Goal: Information Seeking & Learning: Find specific page/section

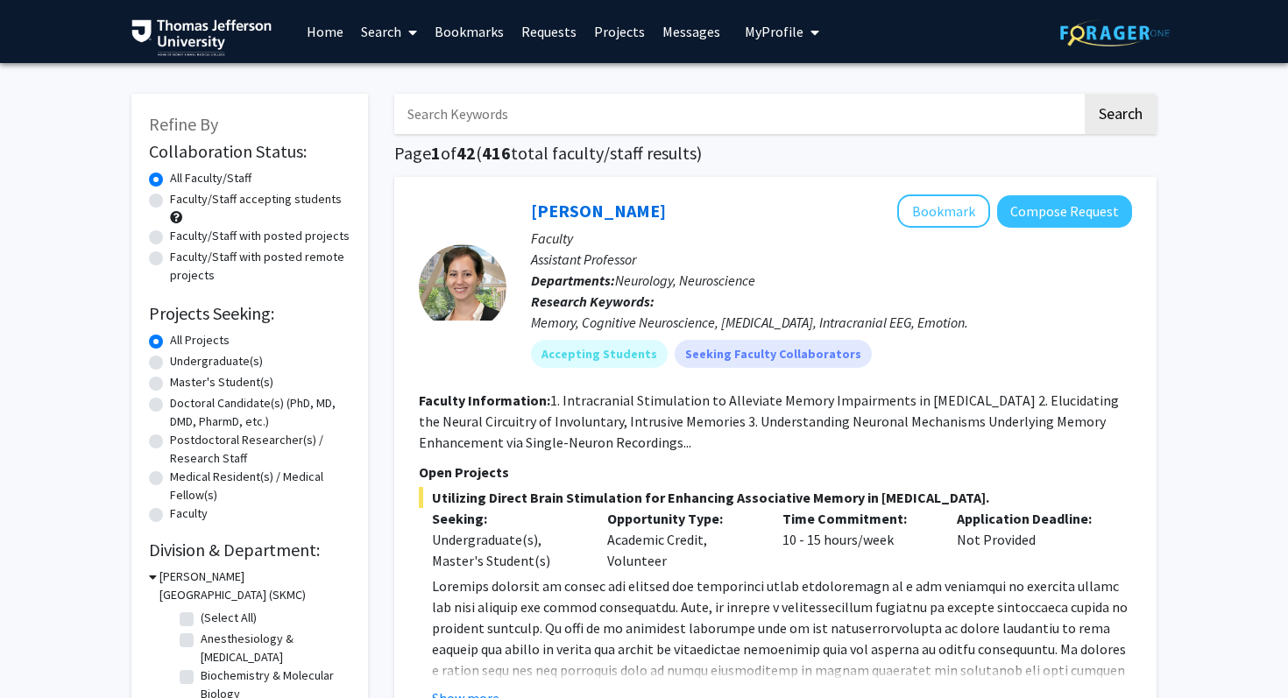
click at [593, 117] on input "Search Keywords" at bounding box center [738, 114] width 688 height 40
click at [1084, 94] on button "Search" at bounding box center [1120, 114] width 72 height 40
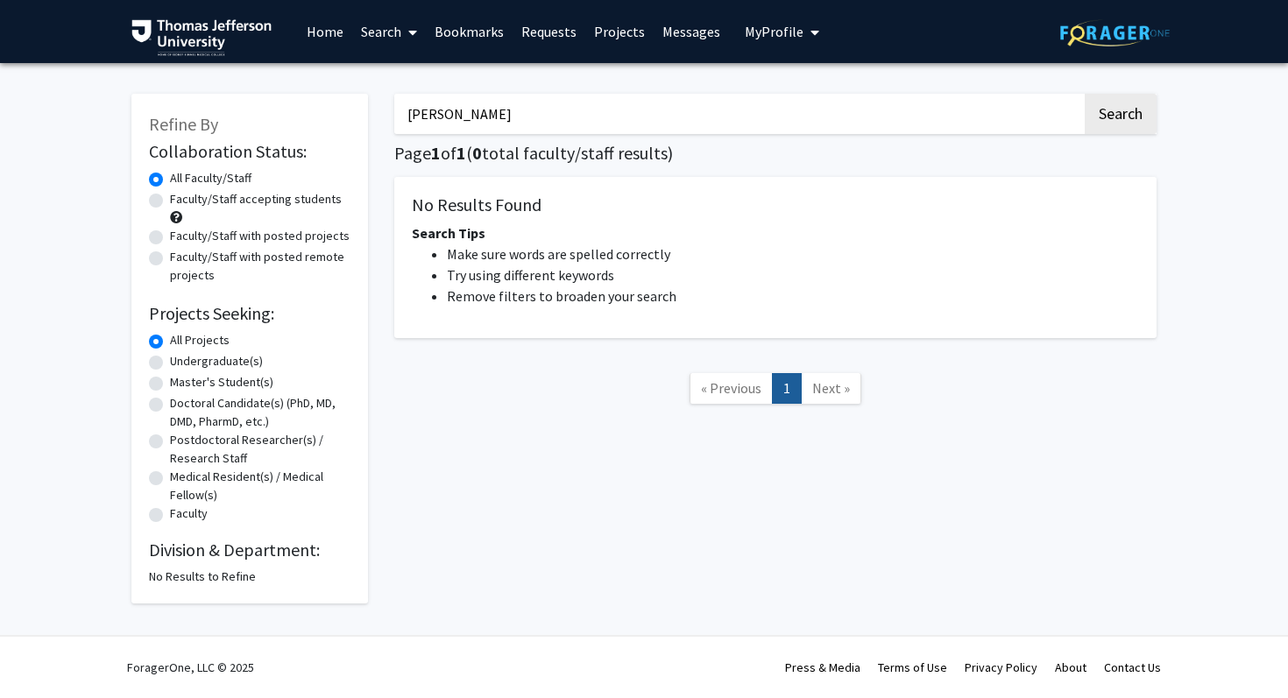
click at [498, 121] on input "[PERSON_NAME]" at bounding box center [738, 114] width 688 height 40
type input "julianne"
click at [1084, 94] on button "Search" at bounding box center [1120, 114] width 72 height 40
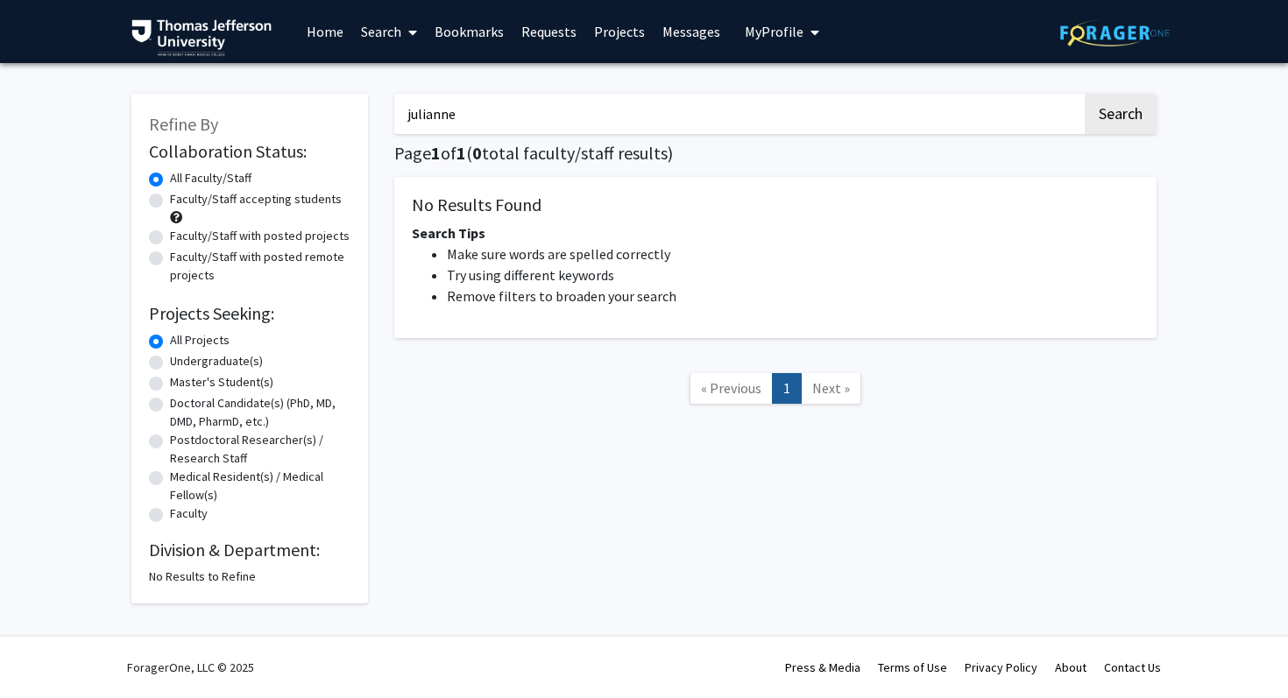
click at [415, 120] on input "julianne" at bounding box center [738, 114] width 688 height 40
click at [316, 45] on link "Home" at bounding box center [325, 31] width 54 height 61
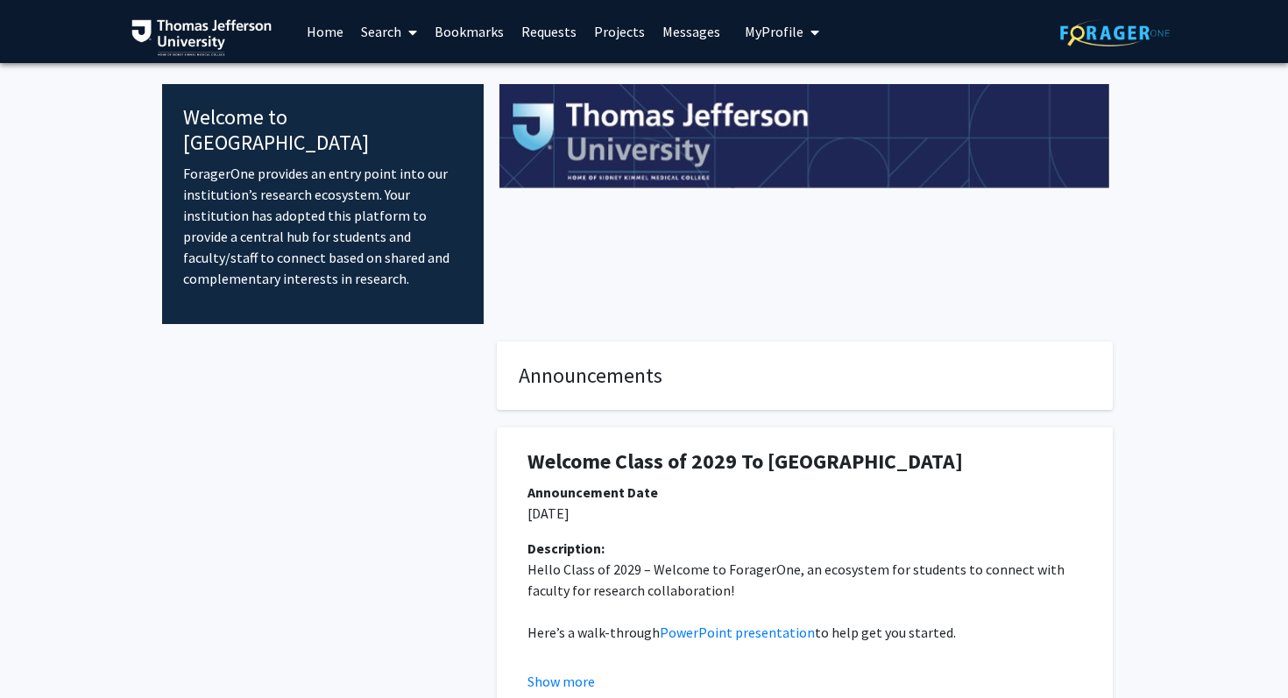
scroll to position [17, 0]
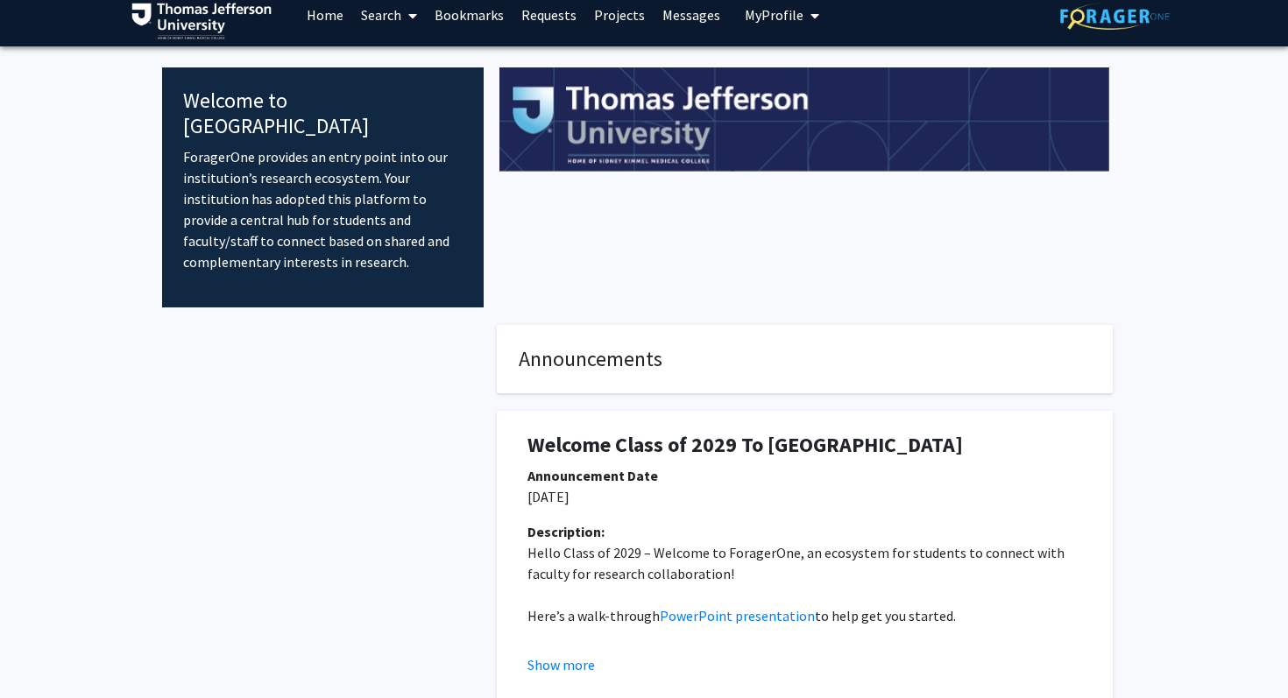
click at [385, 24] on link "Search" at bounding box center [389, 14] width 74 height 61
click at [391, 108] on span "Students" at bounding box center [405, 98] width 107 height 35
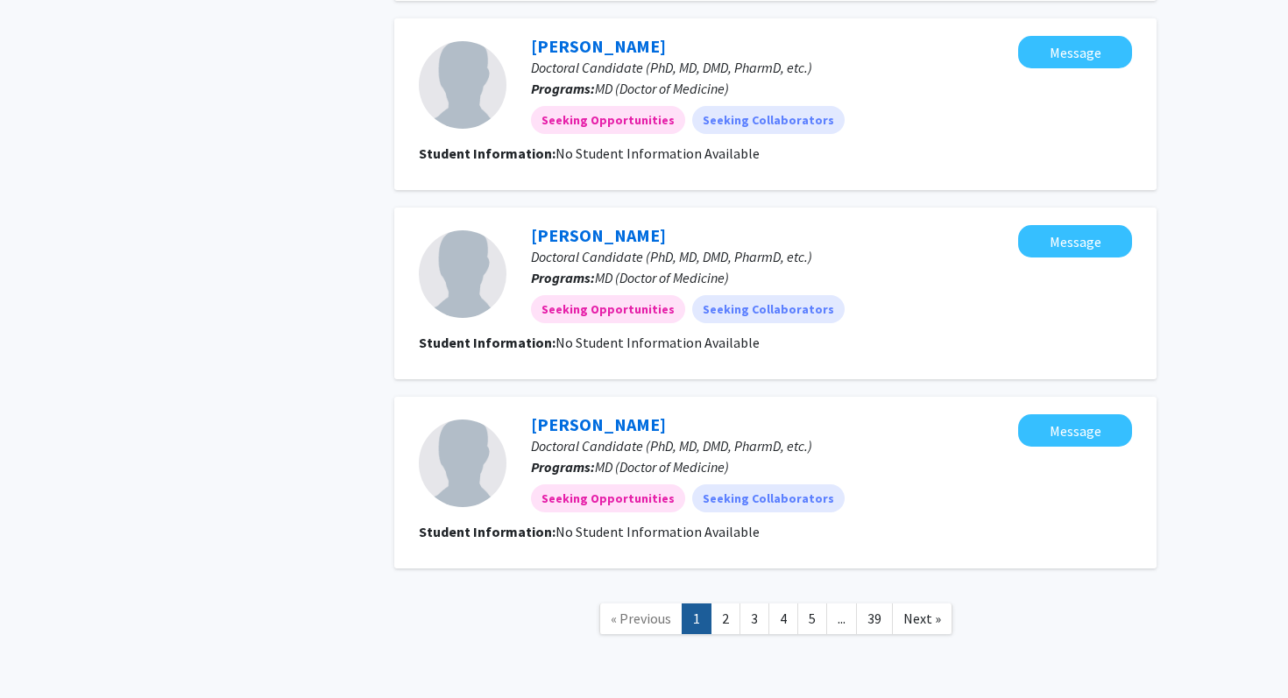
scroll to position [1757, 0]
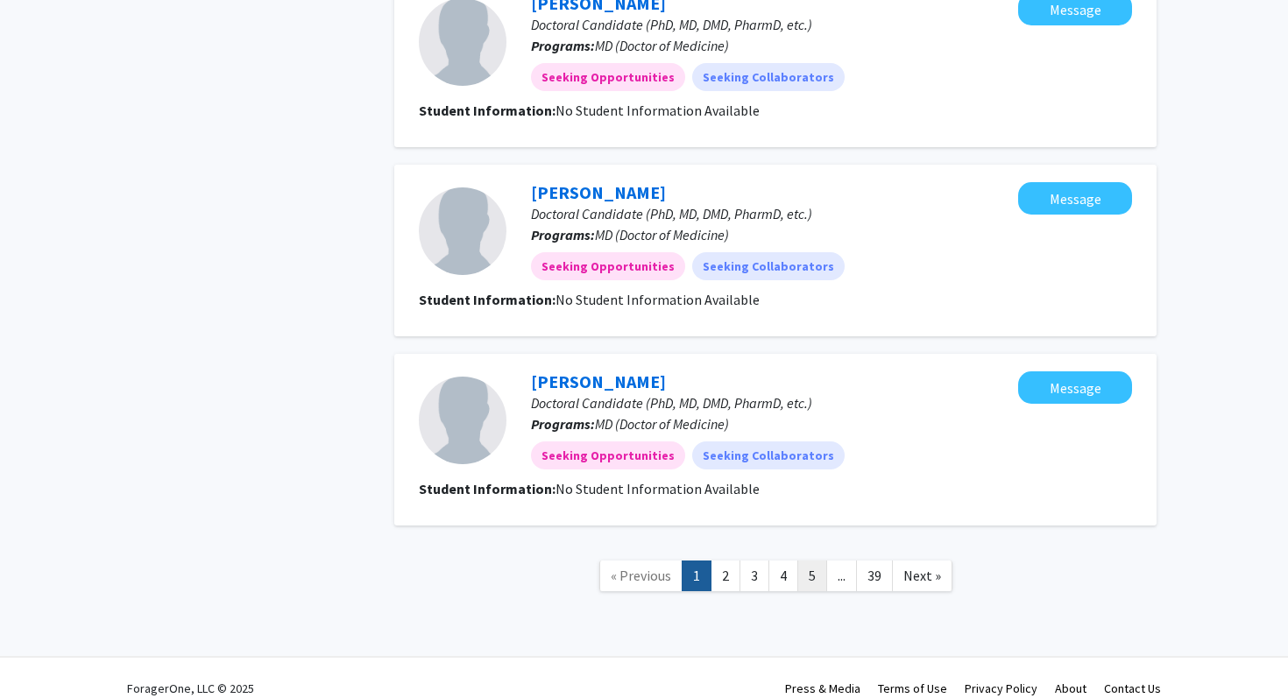
click at [801, 561] on link "5" at bounding box center [812, 576] width 30 height 31
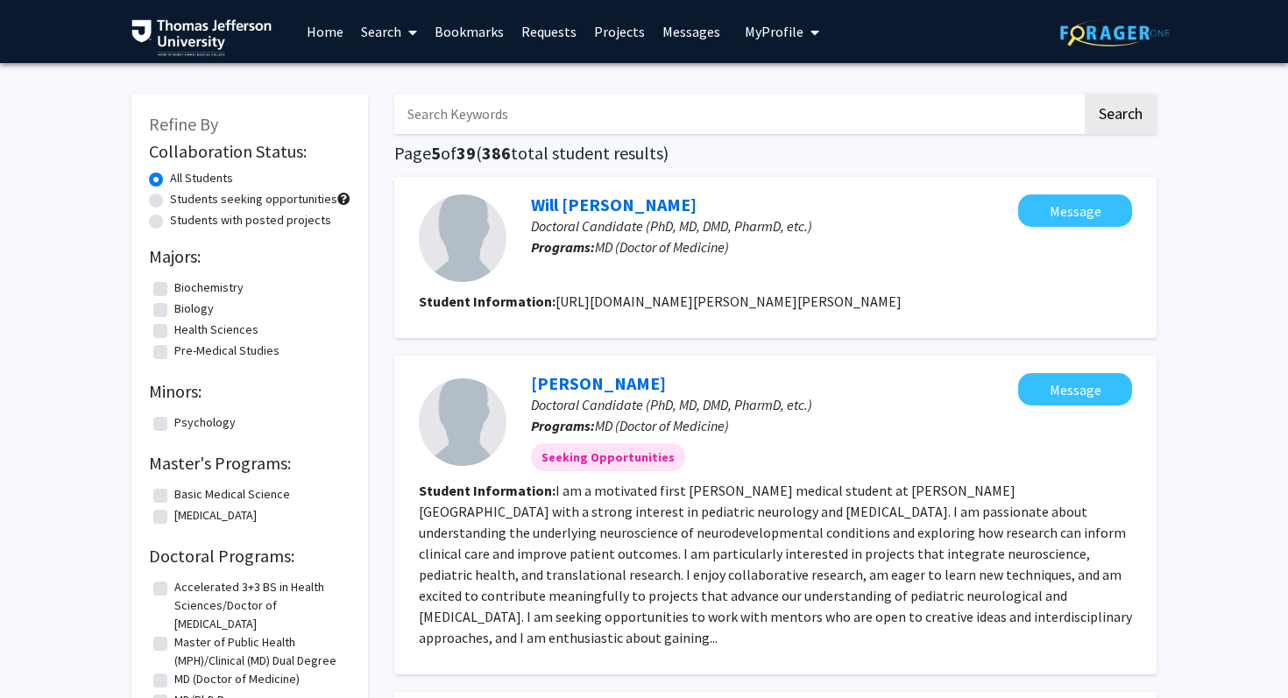
click at [775, 25] on span "My Profile" at bounding box center [773, 32] width 59 height 18
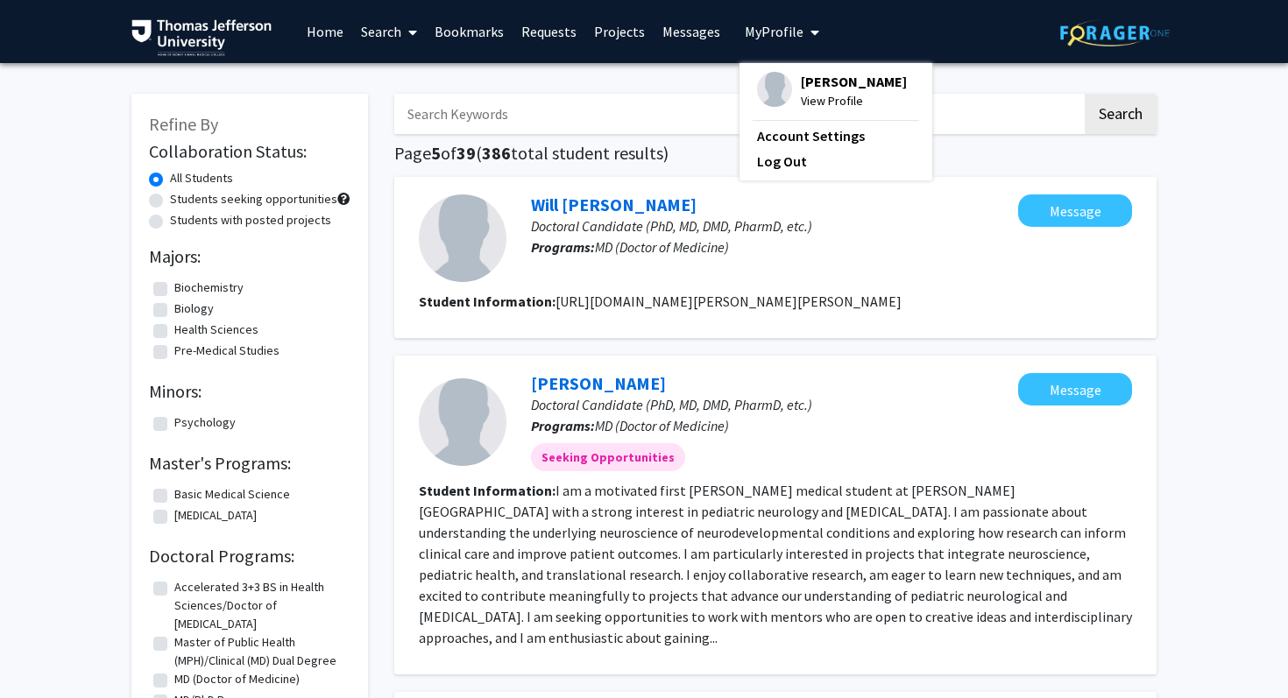
click at [798, 110] on div "[PERSON_NAME] View Profile Account Settings Log Out" at bounding box center [835, 121] width 193 height 117
click at [808, 102] on span "View Profile" at bounding box center [854, 100] width 106 height 19
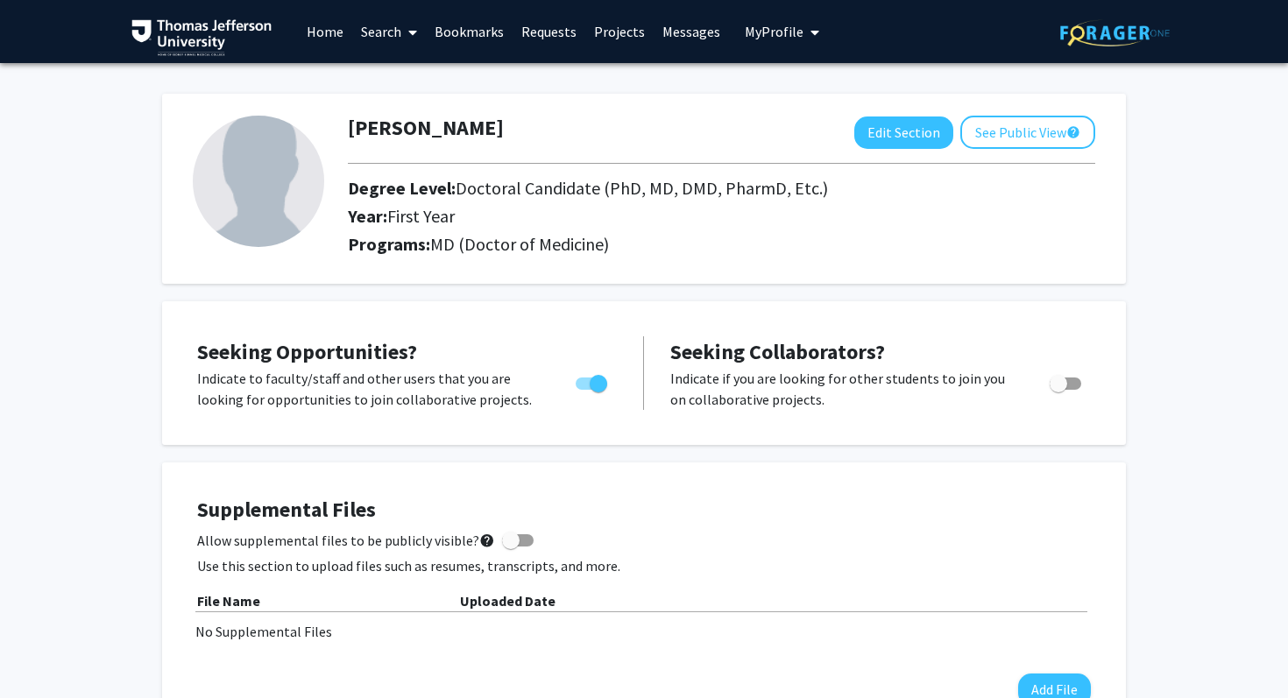
click at [279, 208] on img at bounding box center [258, 181] width 131 height 131
click at [913, 138] on button "Edit Section" at bounding box center [903, 132] width 99 height 32
select select "first_year"
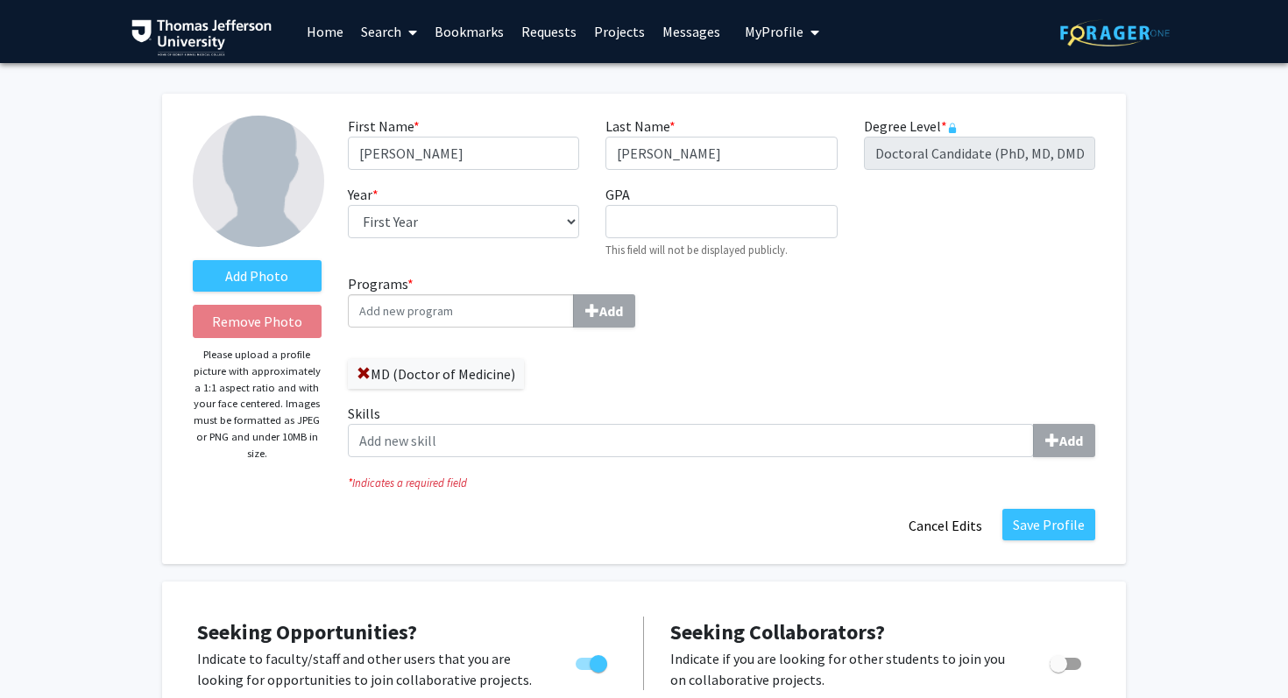
click at [434, 318] on input "Programs * Add" at bounding box center [461, 310] width 226 height 33
click at [575, 370] on div "MD (Doctor of Medicine)" at bounding box center [528, 365] width 361 height 47
click at [260, 274] on label "Add Photo" at bounding box center [257, 276] width 129 height 32
click at [0, 0] on input "Add Photo" at bounding box center [0, 0] width 0 height 0
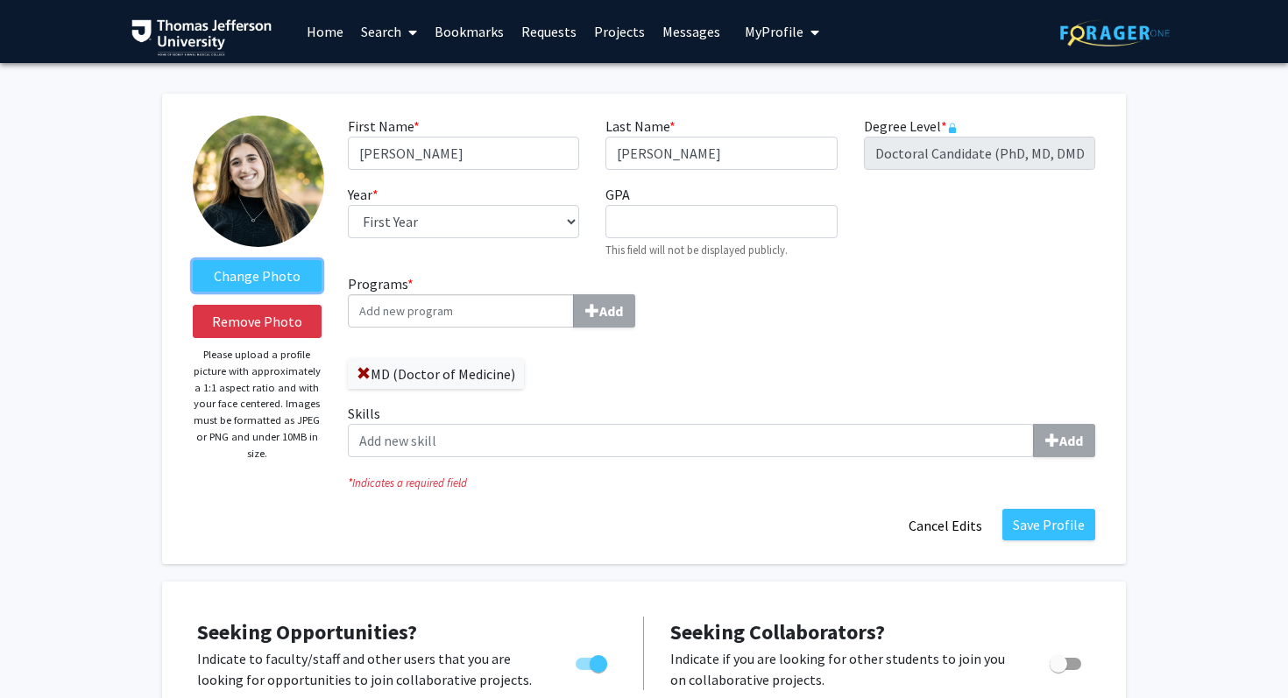
scroll to position [10, 0]
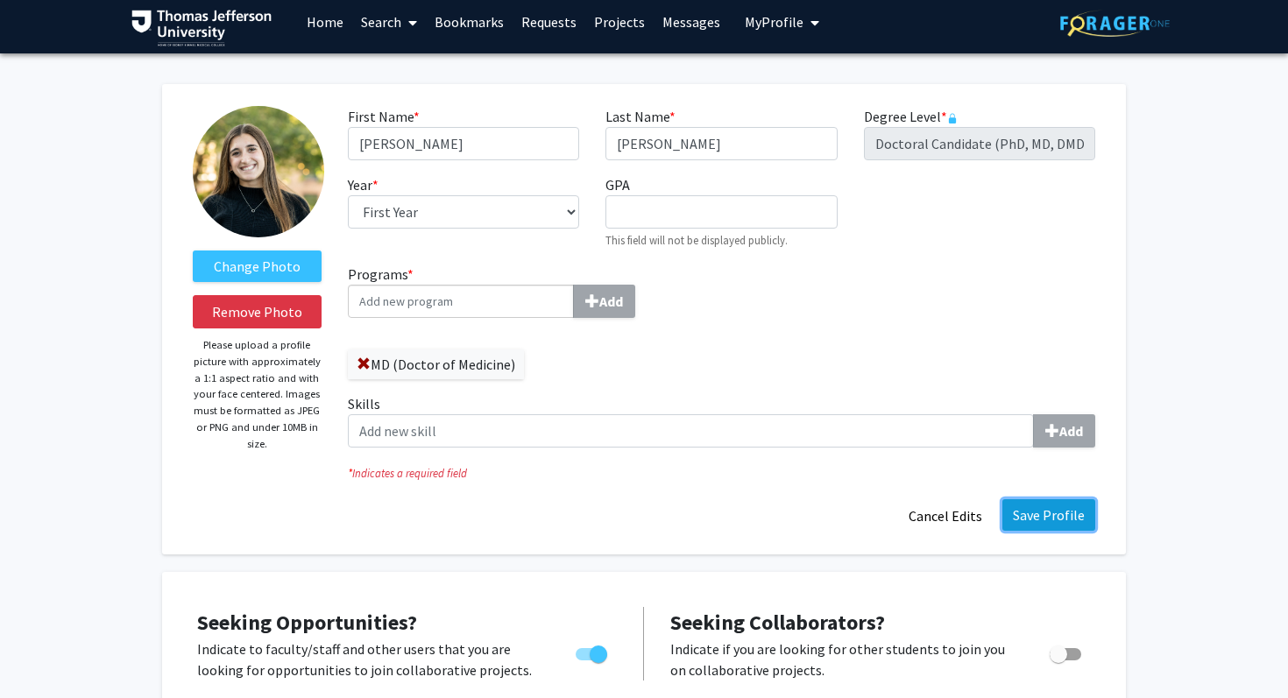
click at [1018, 515] on button "Save Profile" at bounding box center [1048, 515] width 93 height 32
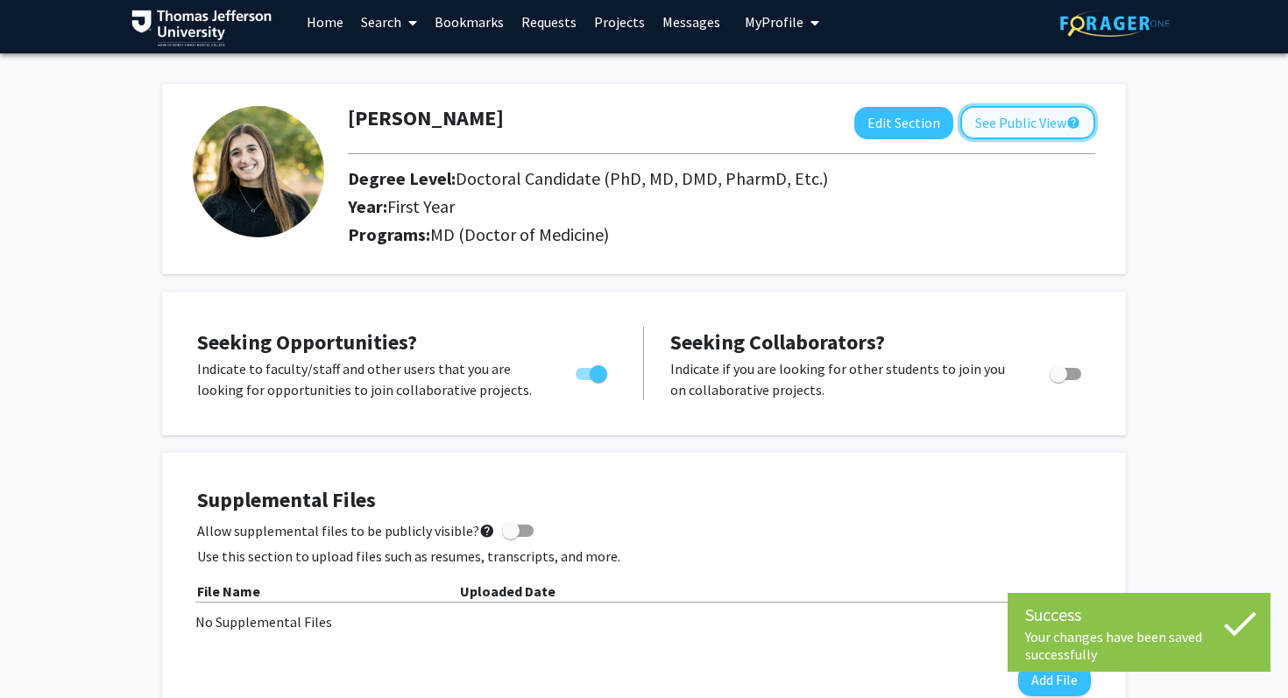
click at [995, 119] on button "See Public View help" at bounding box center [1027, 122] width 135 height 33
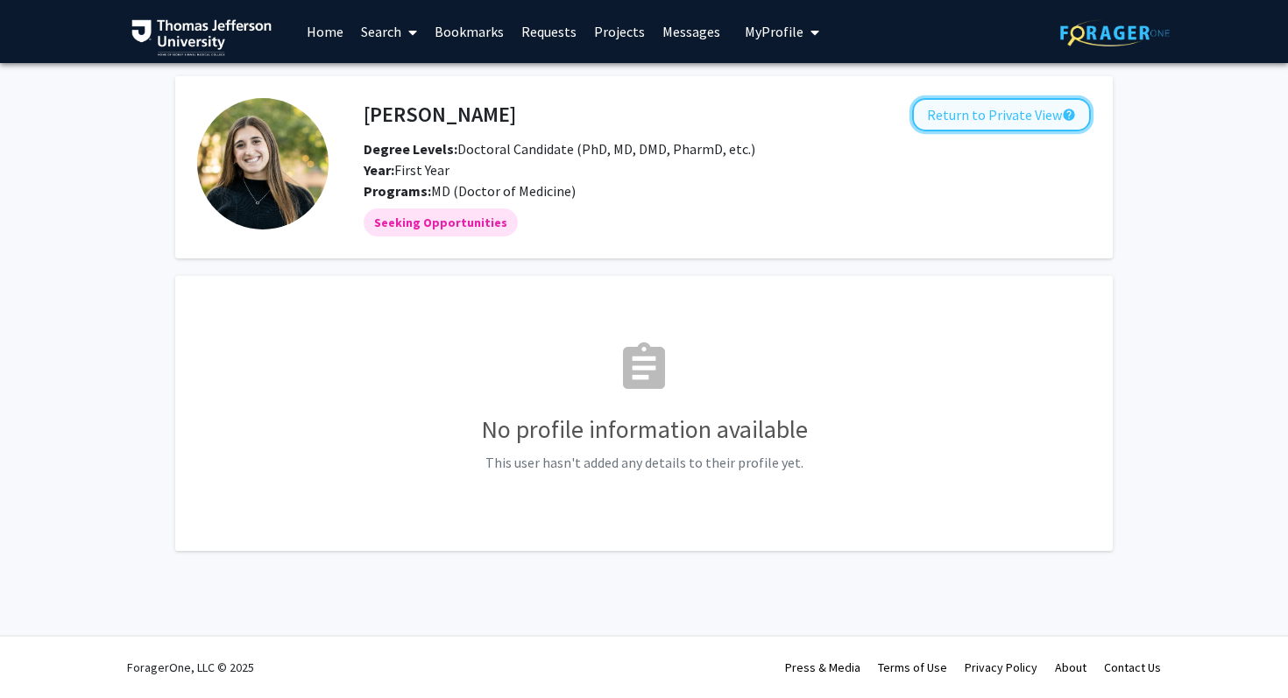
click at [1001, 117] on button "Return to Private View help" at bounding box center [1001, 114] width 179 height 33
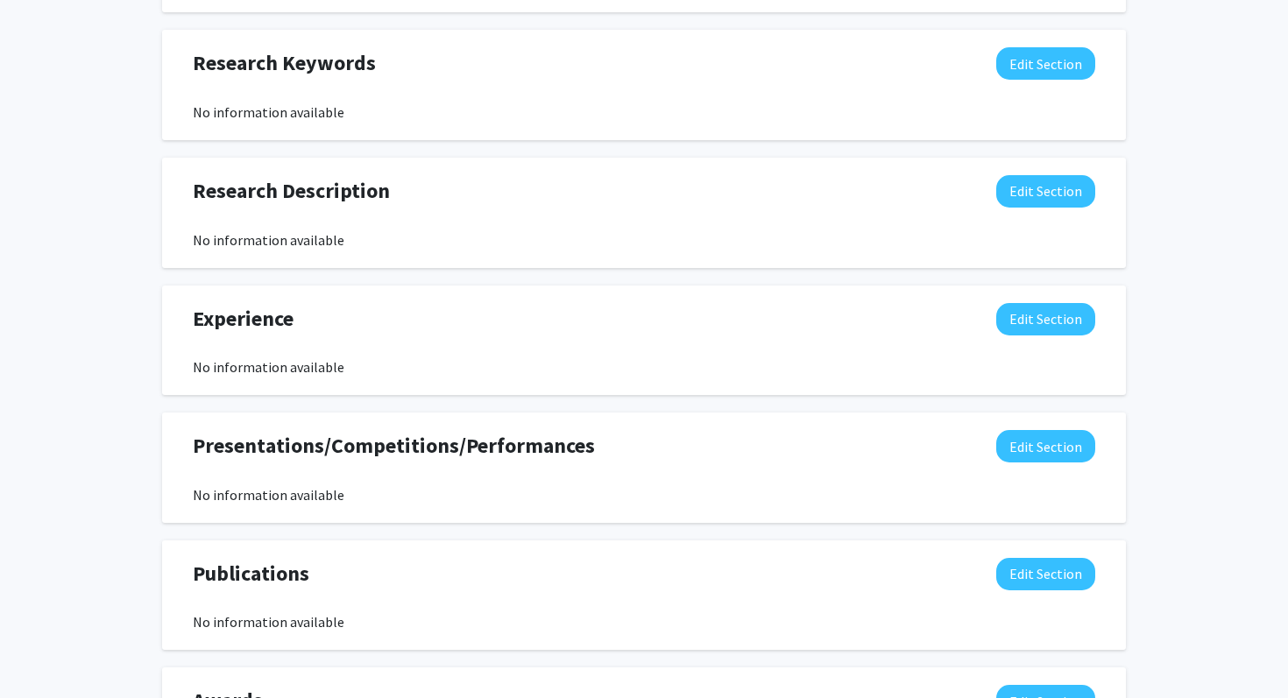
scroll to position [893, 0]
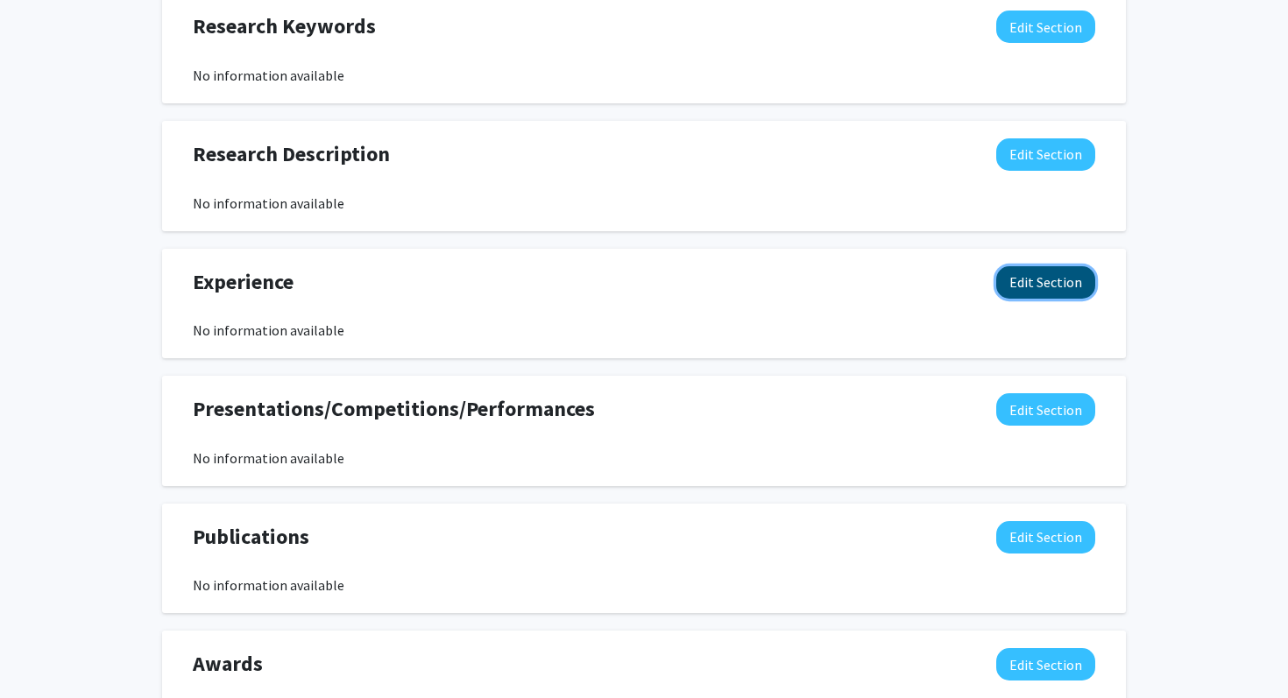
click at [1057, 293] on button "Edit Section" at bounding box center [1045, 282] width 99 height 32
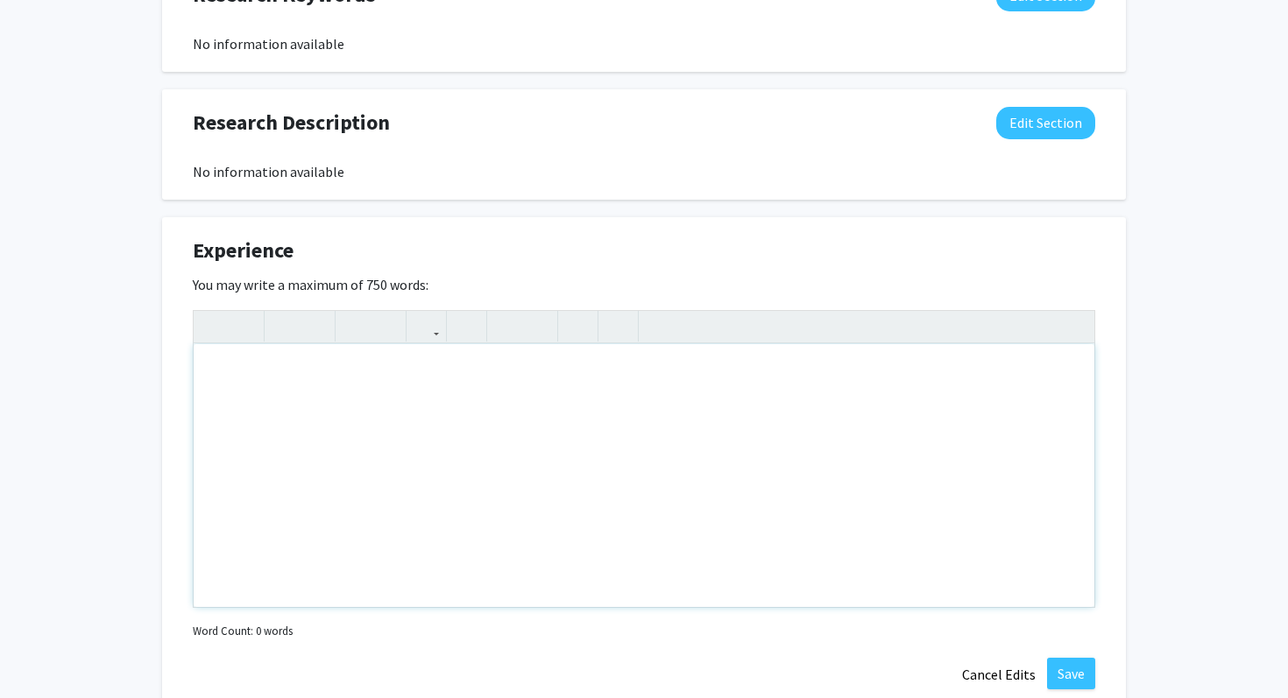
scroll to position [936, 0]
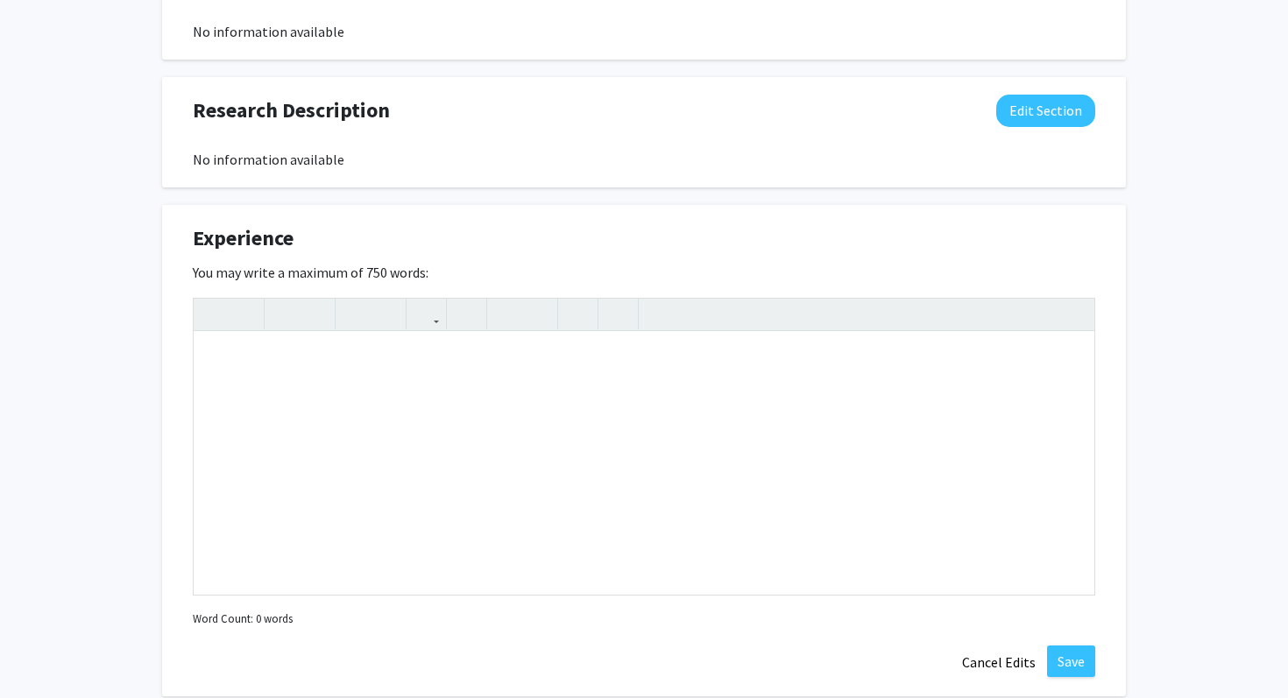
click at [741, 232] on div "Experience Edit Section" at bounding box center [644, 242] width 928 height 40
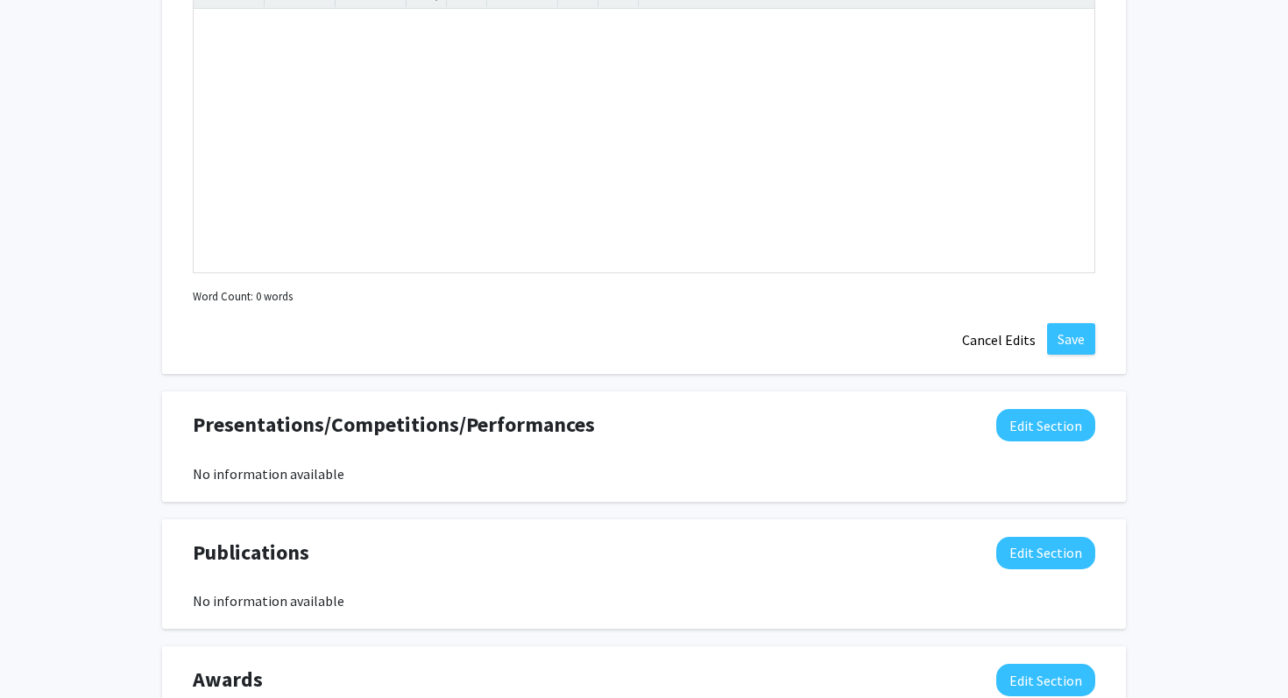
scroll to position [1333, 0]
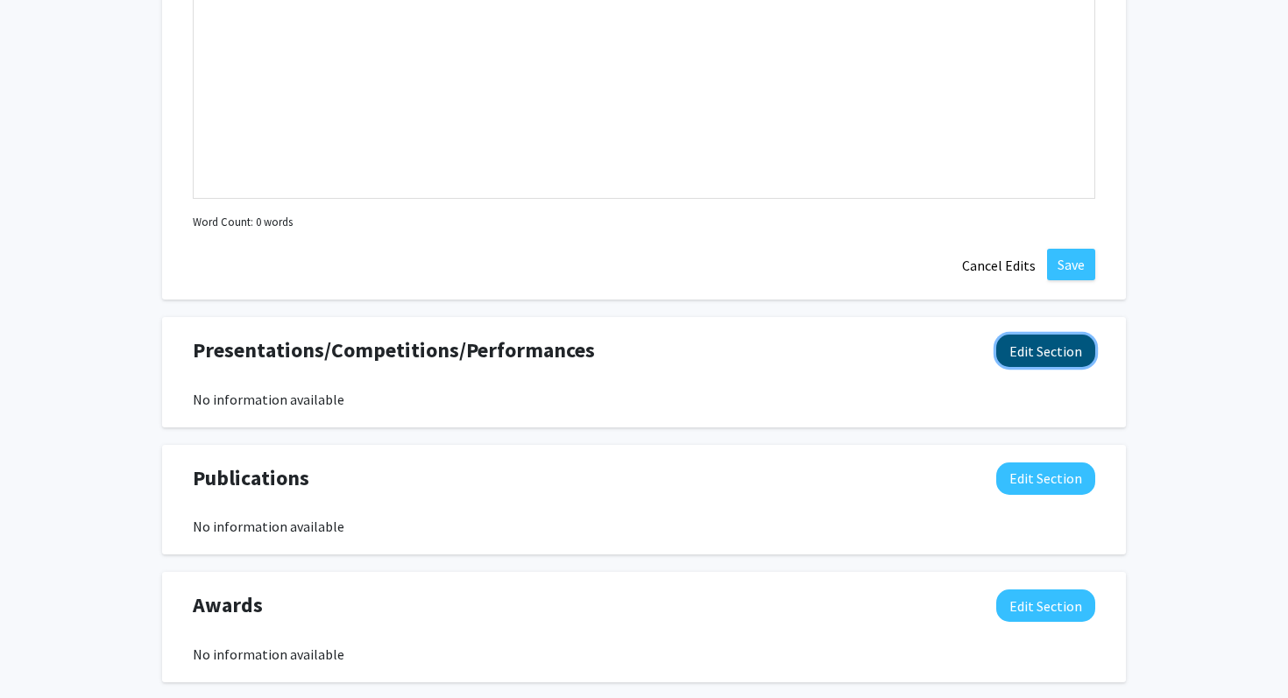
click at [1020, 354] on button "Edit Section" at bounding box center [1045, 351] width 99 height 32
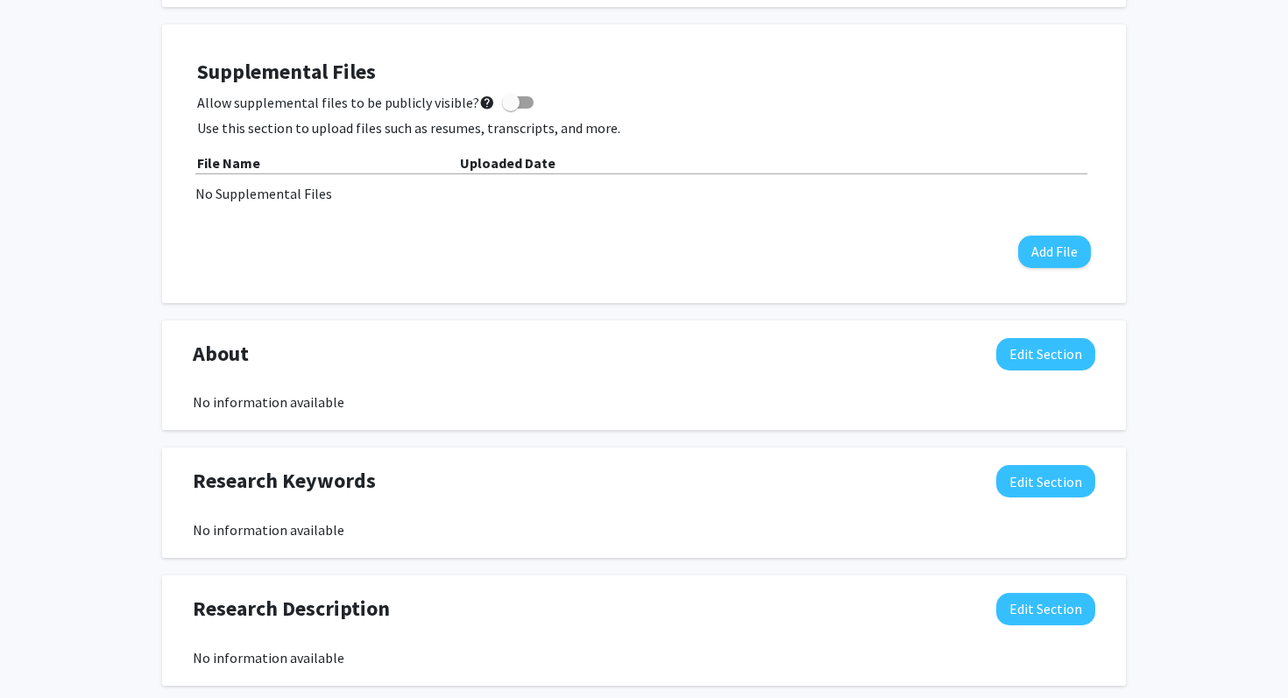
scroll to position [0, 0]
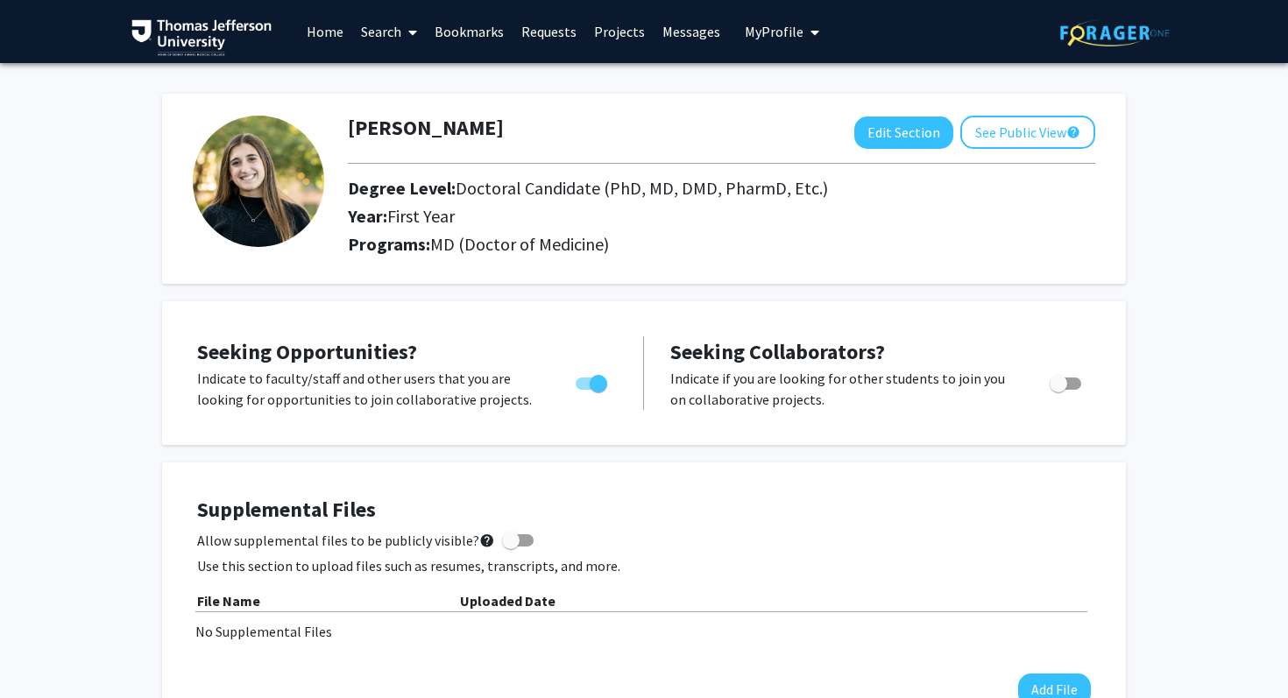
click at [314, 32] on link "Home" at bounding box center [325, 31] width 54 height 61
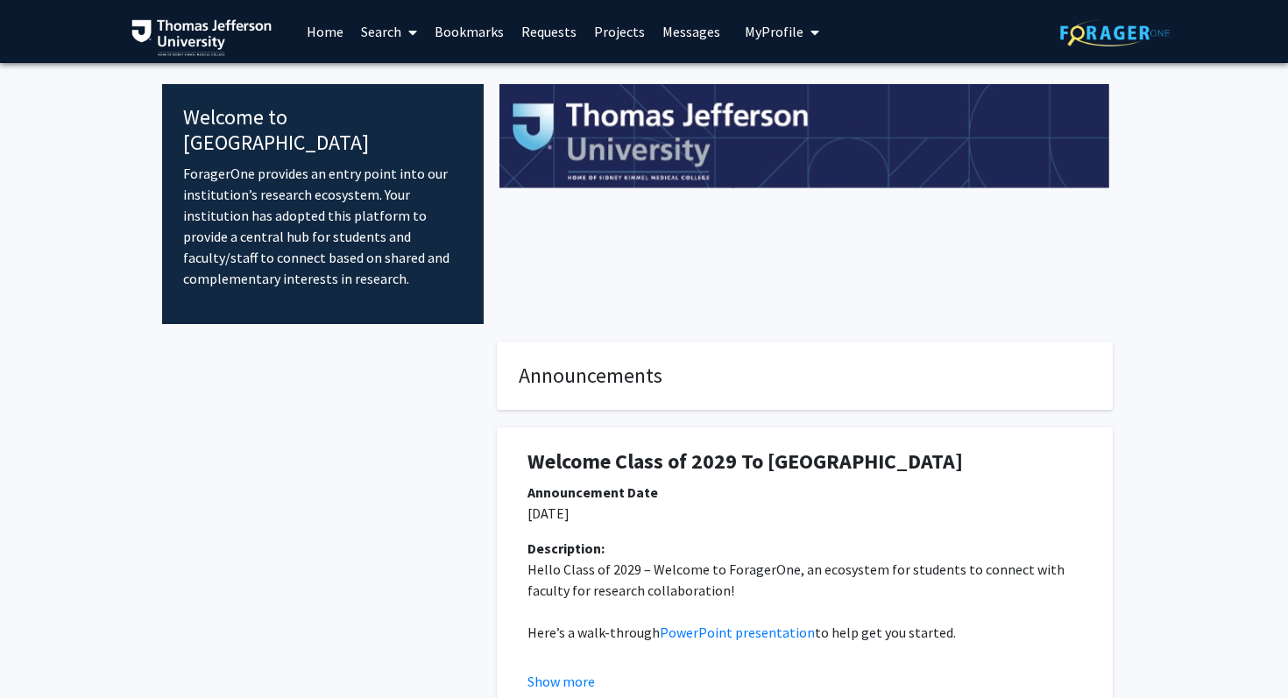
click at [402, 35] on span at bounding box center [409, 32] width 16 height 61
click at [403, 72] on span "Faculty/Staff" at bounding box center [416, 80] width 129 height 35
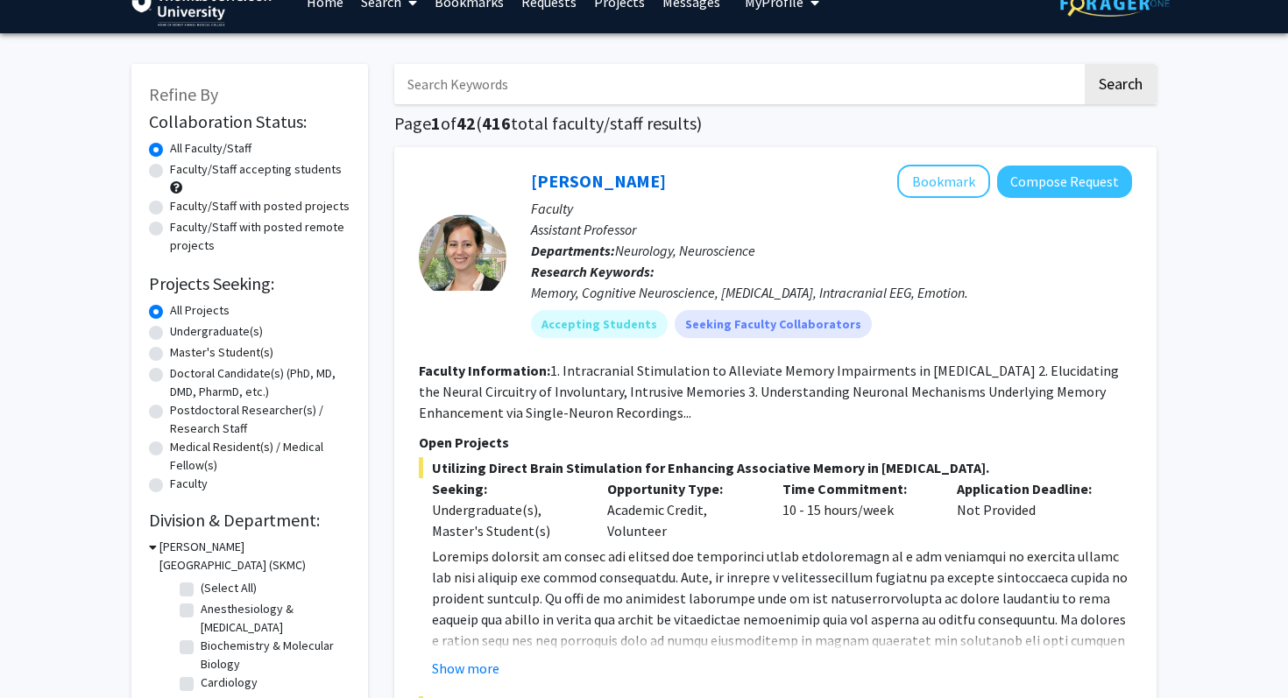
scroll to position [46, 0]
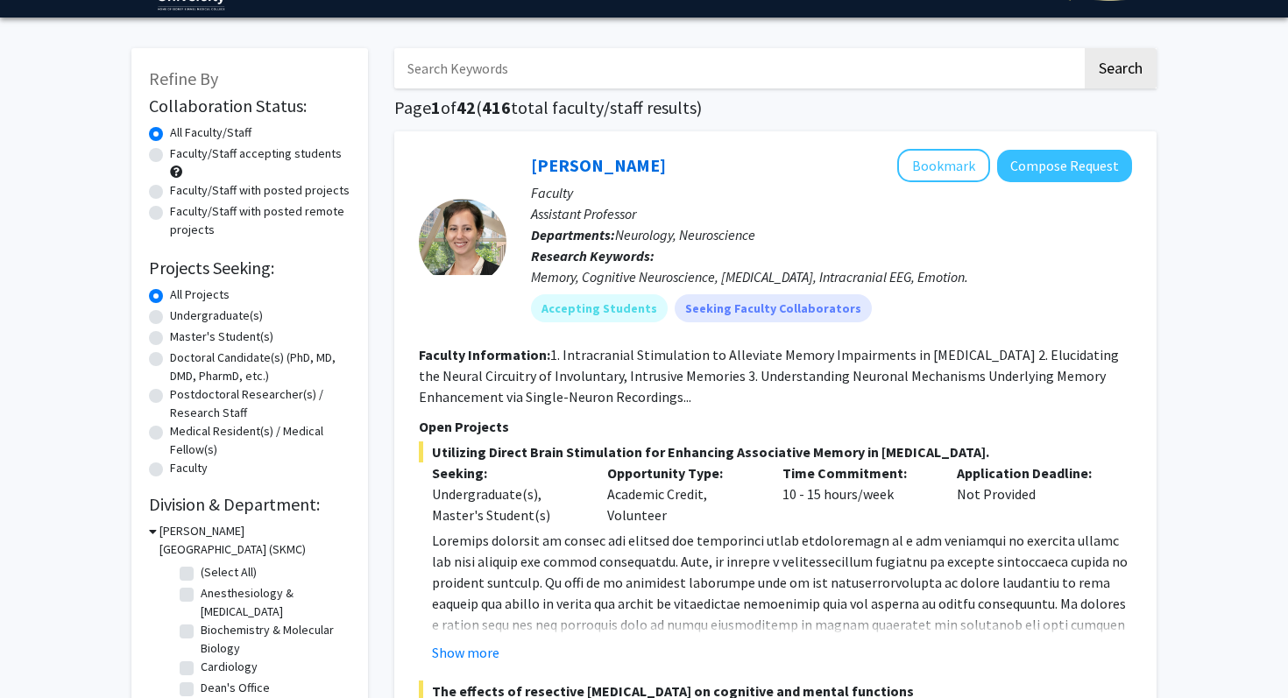
click at [170, 358] on label "Doctoral Candidate(s) (PhD, MD, DMD, PharmD, etc.)" at bounding box center [260, 367] width 180 height 37
click at [170, 358] on input "Doctoral Candidate(s) (PhD, MD, DMD, PharmD, etc.)" at bounding box center [175, 354] width 11 height 11
radio input "true"
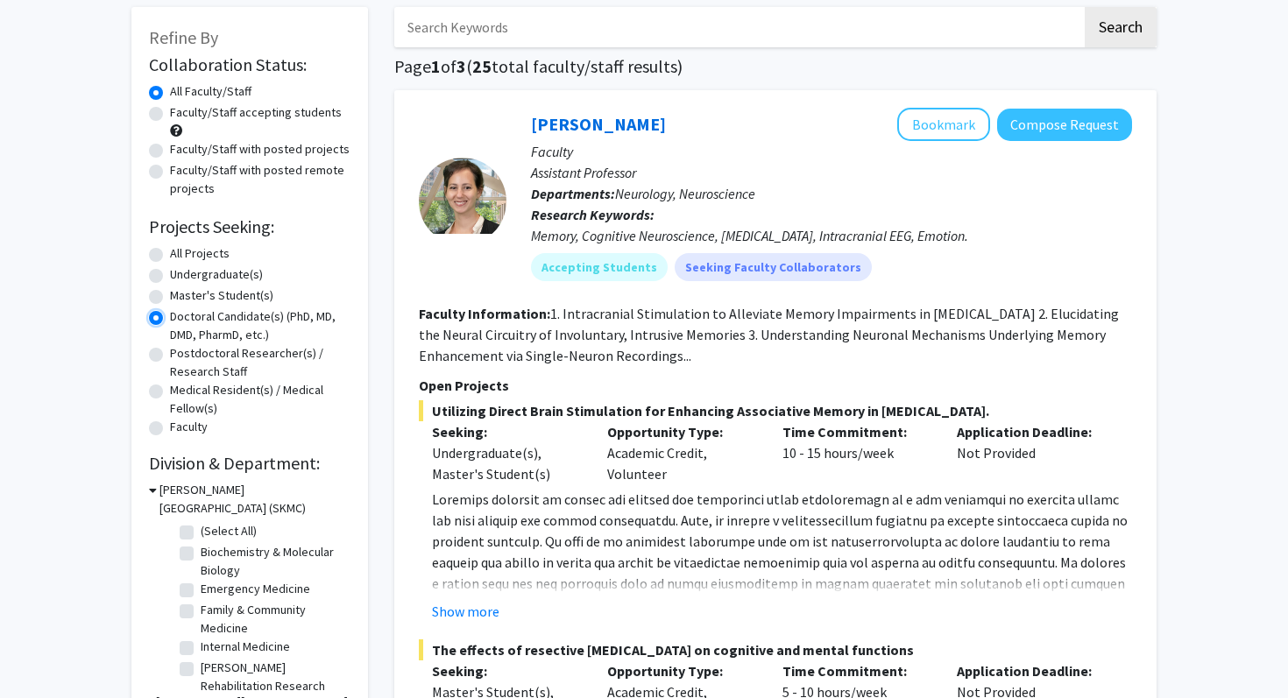
scroll to position [89, 0]
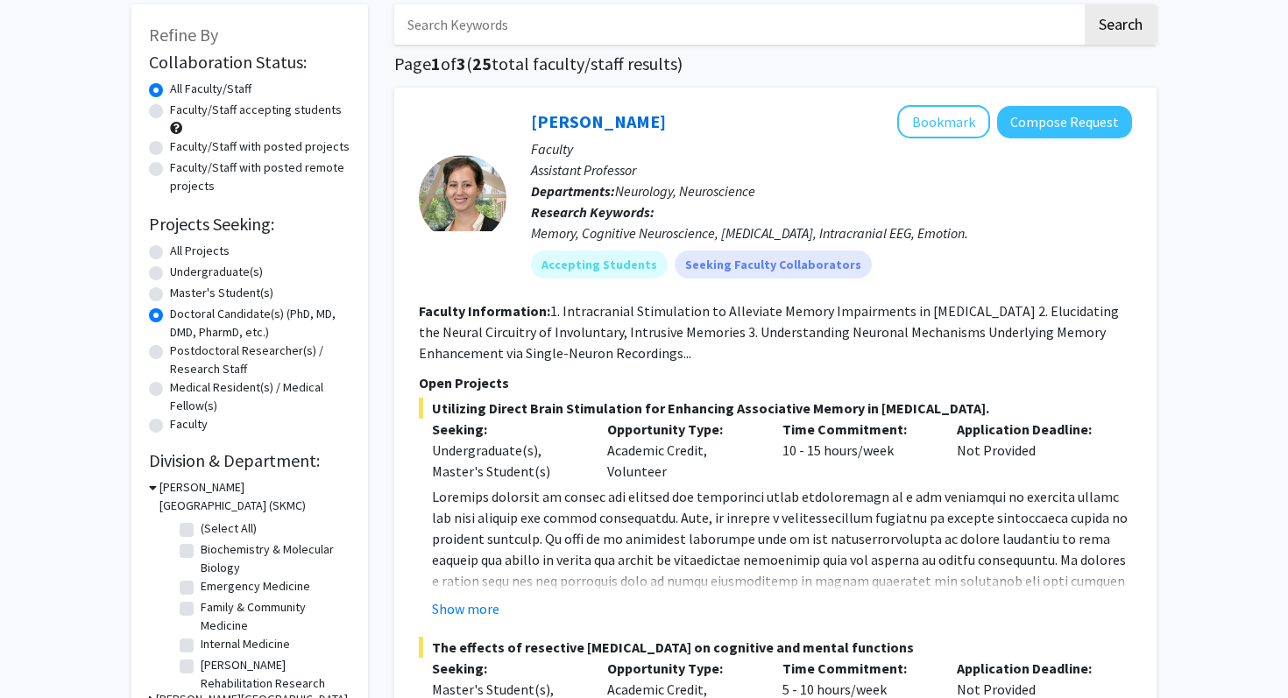
click at [170, 114] on label "Faculty/Staff accepting students" at bounding box center [256, 110] width 172 height 18
click at [170, 112] on input "Faculty/Staff accepting students" at bounding box center [175, 106] width 11 height 11
radio input "true"
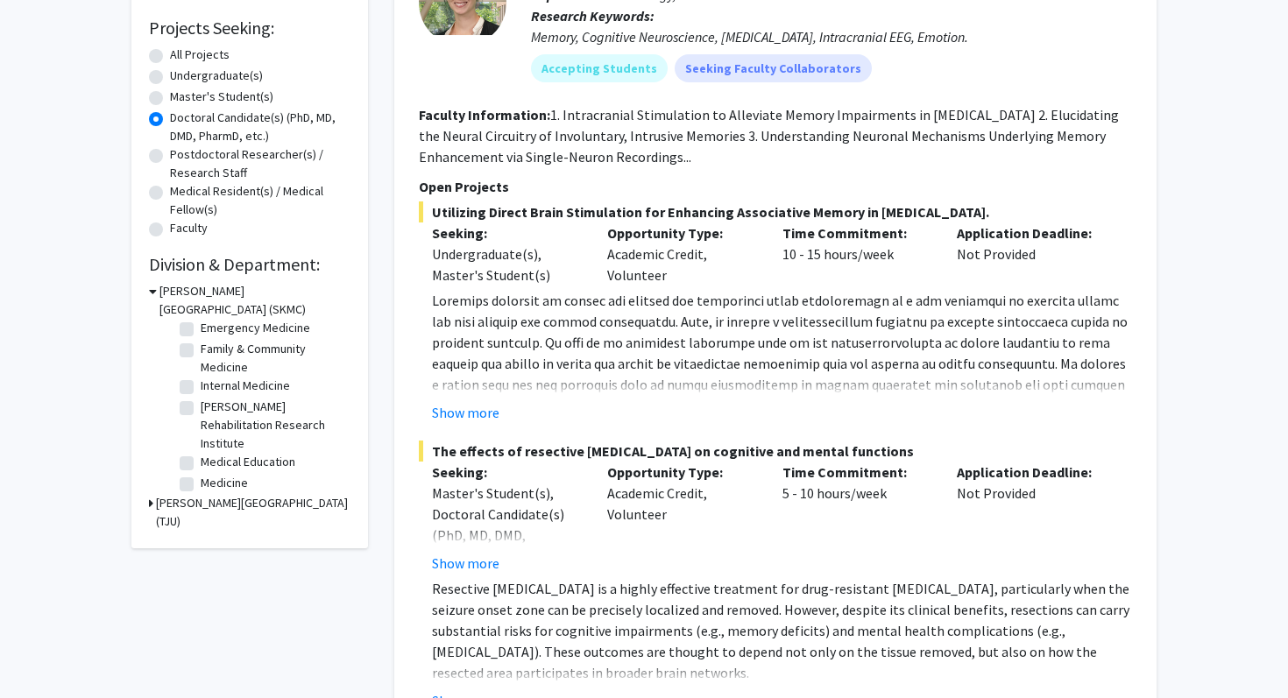
scroll to position [67, 0]
click at [201, 340] on label "Family & Community Medicine" at bounding box center [273, 353] width 145 height 37
click at [201, 340] on input "Family & Community Medicine" at bounding box center [206, 340] width 11 height 11
checkbox input "true"
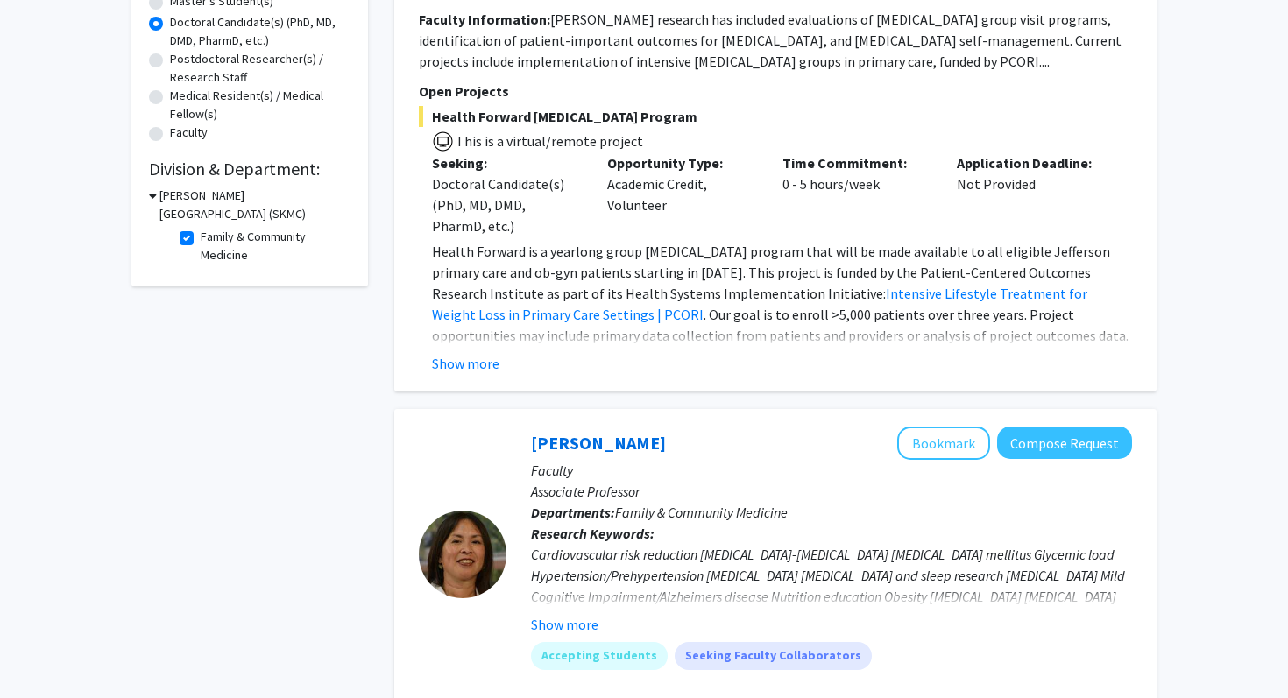
scroll to position [291, 0]
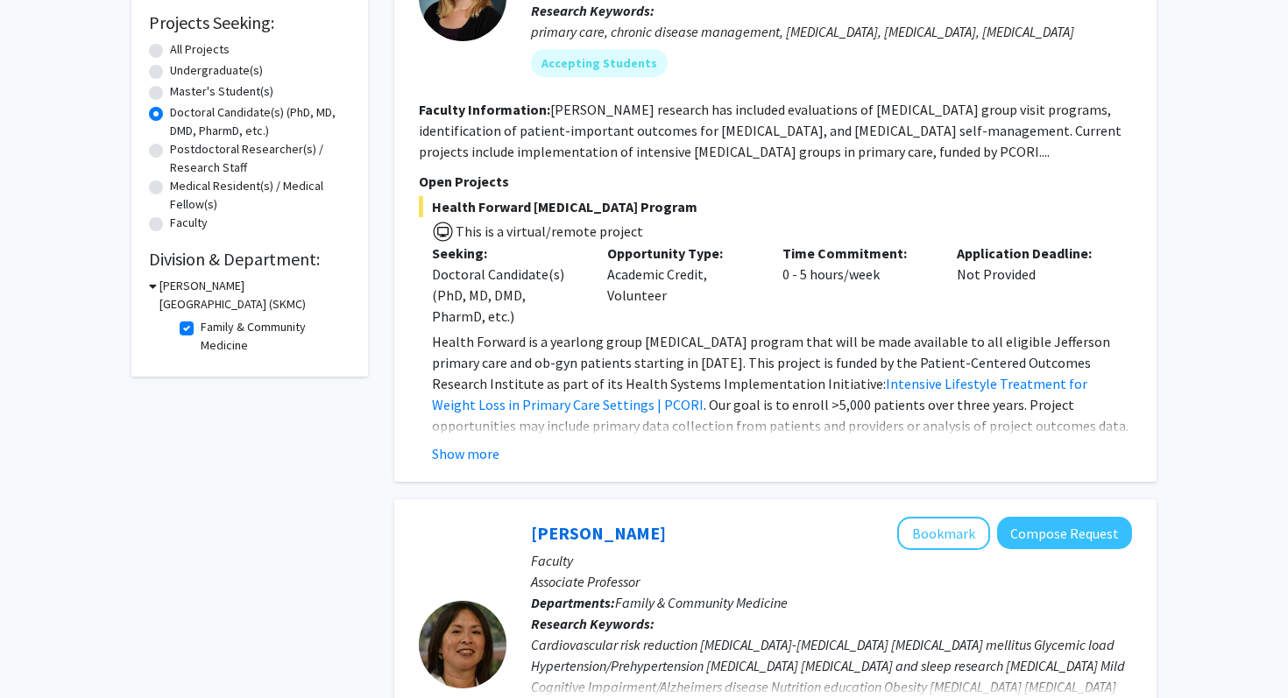
click at [201, 325] on label "Family & Community Medicine" at bounding box center [273, 336] width 145 height 37
click at [201, 325] on input "Family & Community Medicine" at bounding box center [206, 323] width 11 height 11
checkbox input "false"
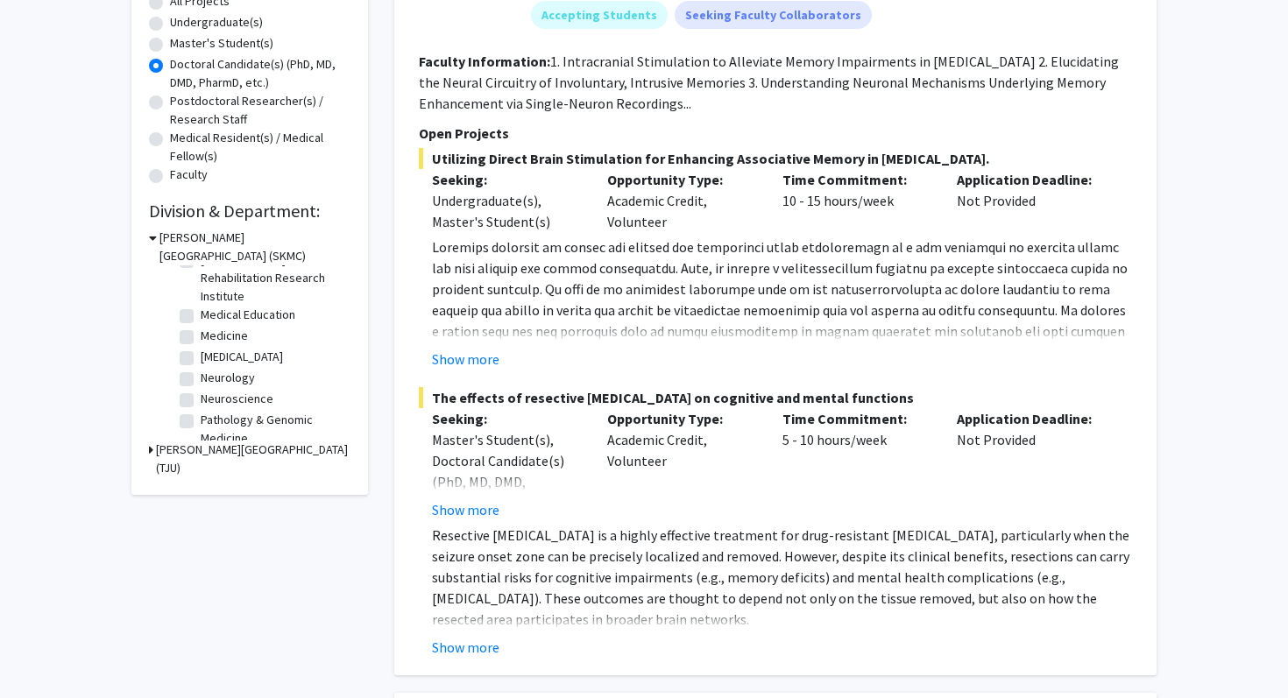
scroll to position [161, 0]
click at [201, 310] on label "Medical Education" at bounding box center [248, 309] width 95 height 18
click at [201, 310] on input "Medical Education" at bounding box center [206, 305] width 11 height 11
checkbox input "true"
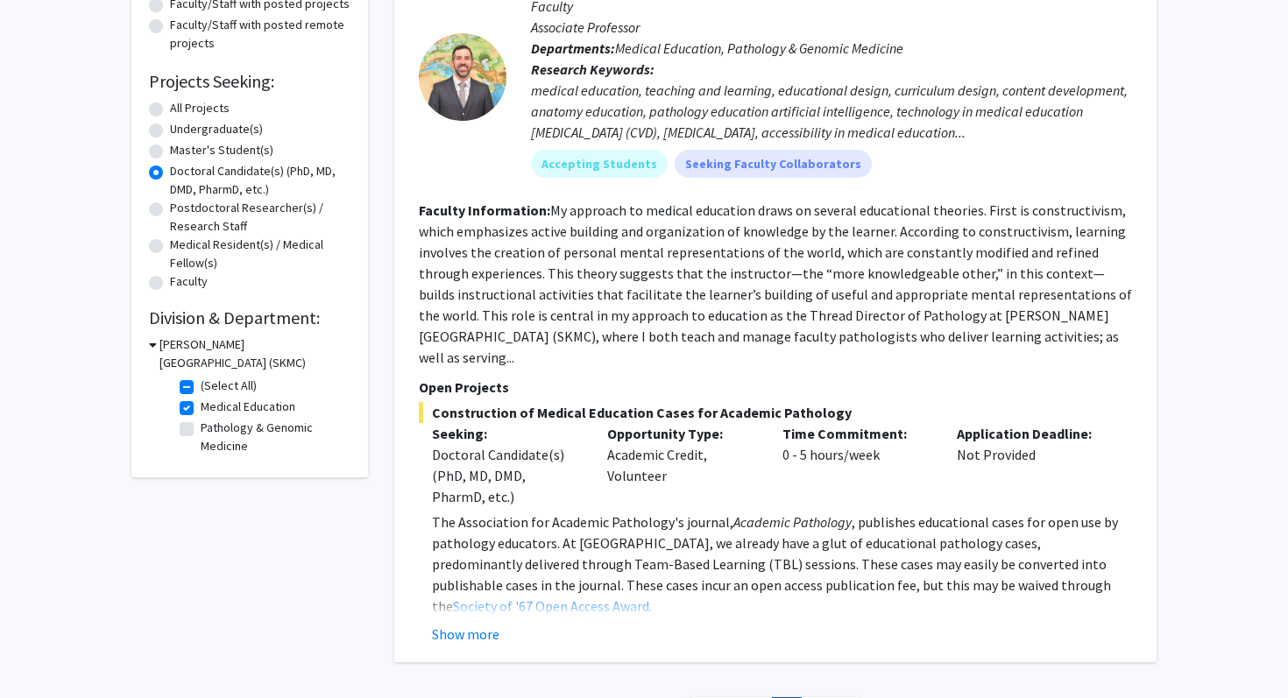
scroll to position [233, 0]
click at [201, 429] on label "Pathology & Genomic Medicine" at bounding box center [273, 436] width 145 height 37
click at [201, 429] on input "Pathology & Genomic Medicine" at bounding box center [206, 423] width 11 height 11
checkbox input "true"
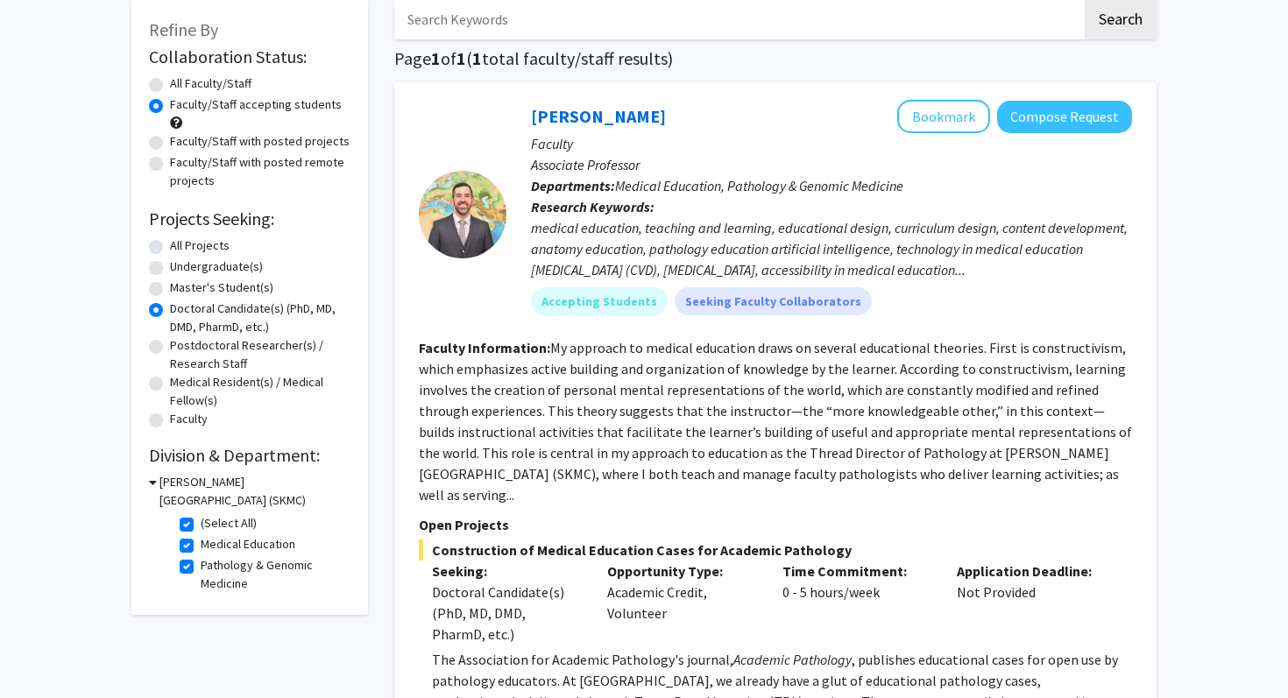
scroll to position [135, 0]
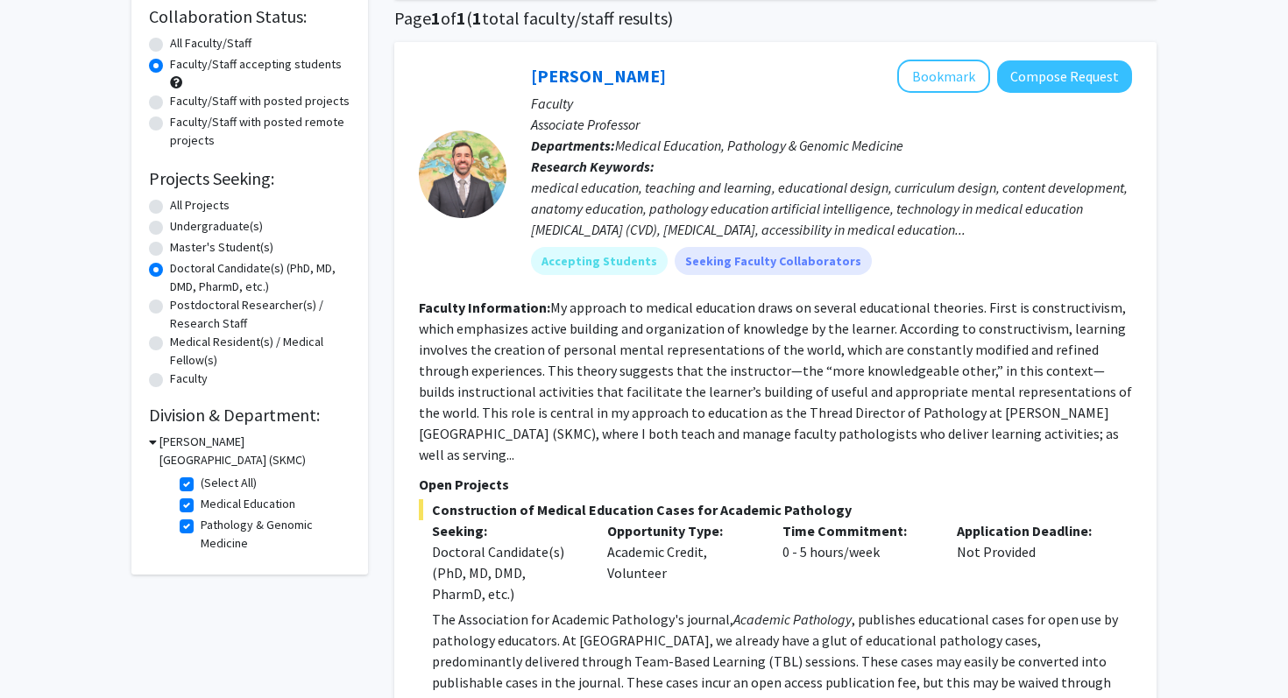
click at [201, 503] on label "Medical Education" at bounding box center [248, 504] width 95 height 18
click at [201, 503] on input "Medical Education" at bounding box center [206, 500] width 11 height 11
checkbox input "false"
checkbox input "true"
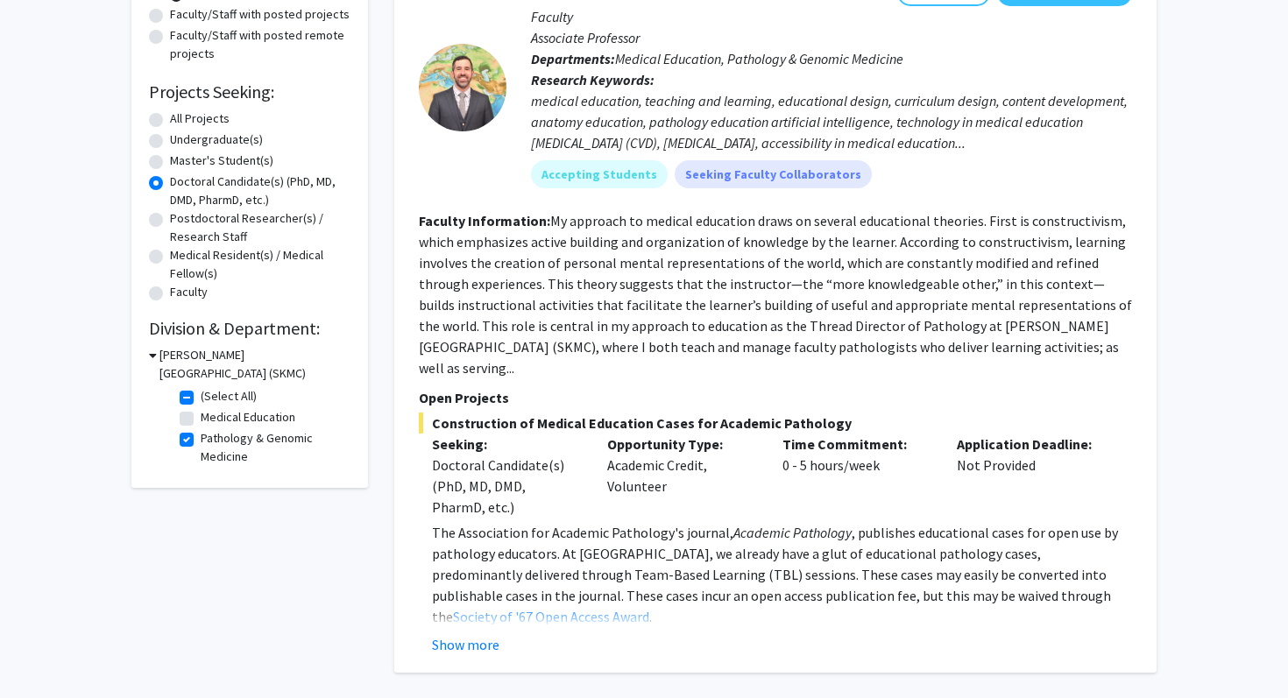
scroll to position [14, 0]
